Goal: Find contact information: Find contact information

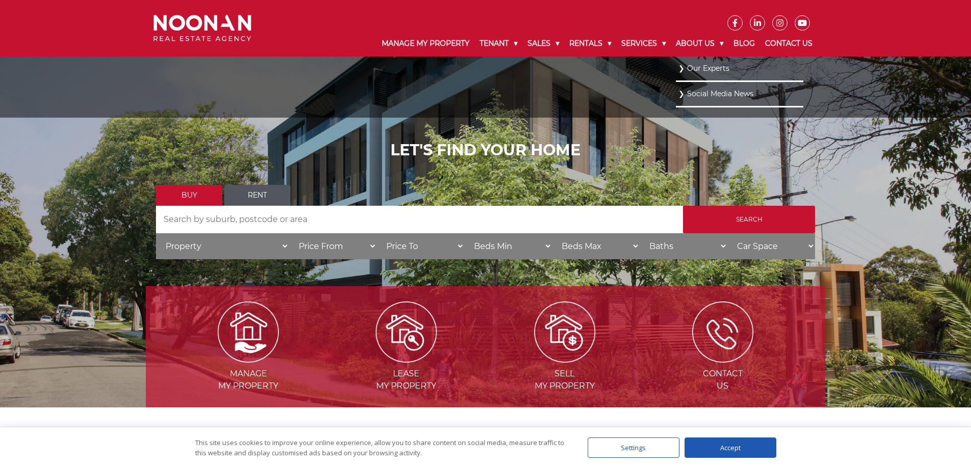
click at [713, 67] on link "Our Experts" at bounding box center [739, 69] width 122 height 14
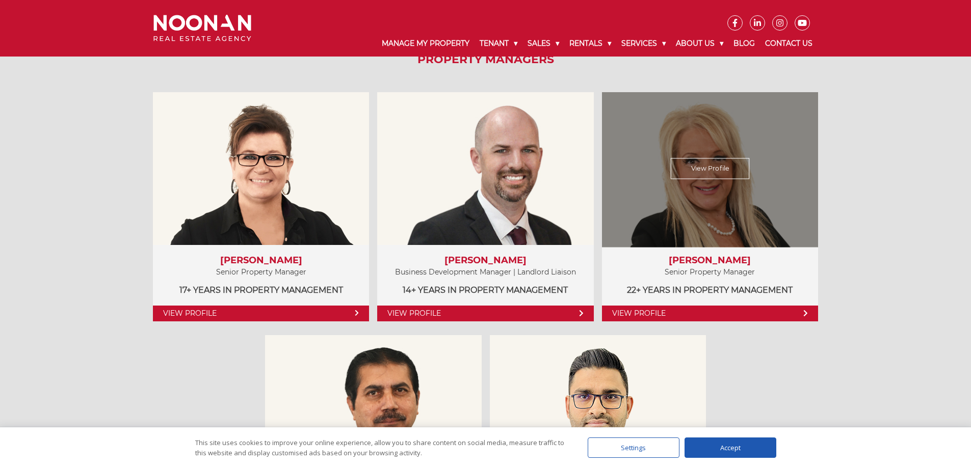
scroll to position [510, 0]
click at [675, 314] on link "View Profile" at bounding box center [710, 313] width 216 height 16
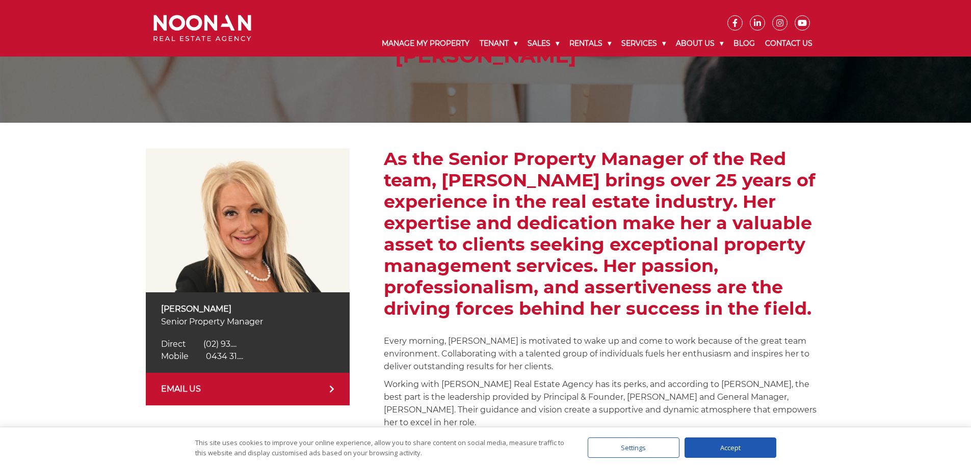
scroll to position [204, 0]
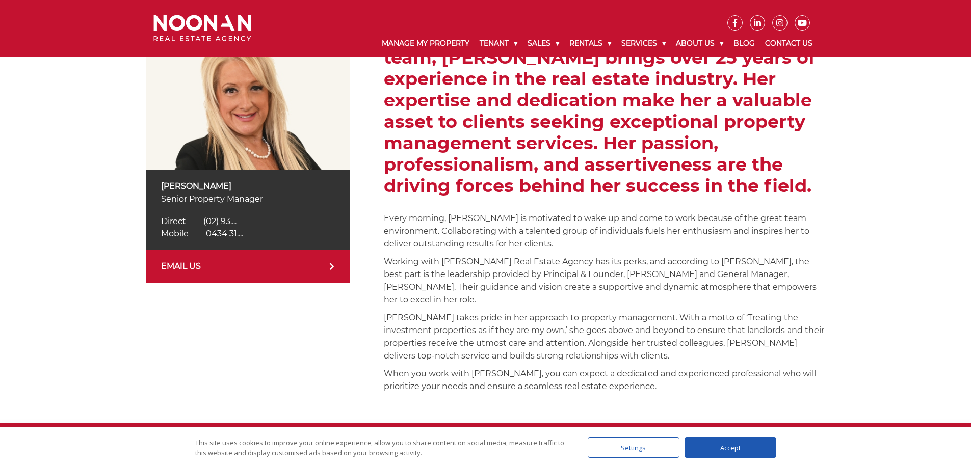
click at [233, 232] on span "0434 31...." at bounding box center [224, 234] width 37 height 10
click at [233, 224] on span "(02) 93...." at bounding box center [219, 222] width 33 height 10
